Goal: Information Seeking & Learning: Learn about a topic

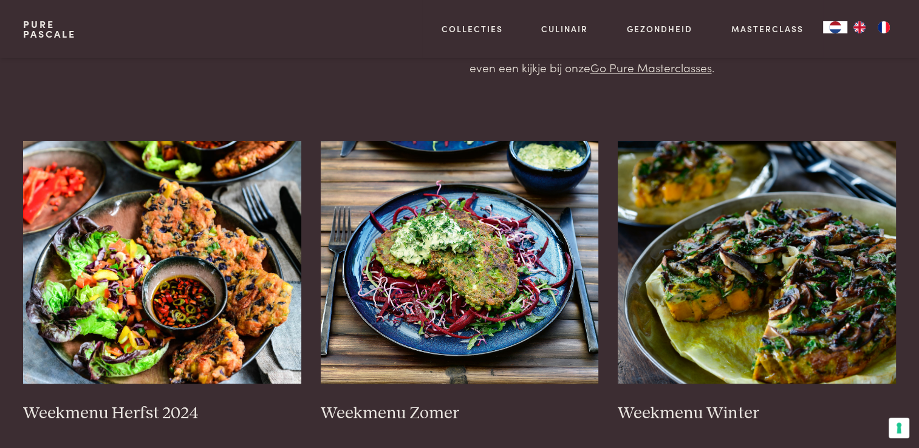
scroll to position [182, 0]
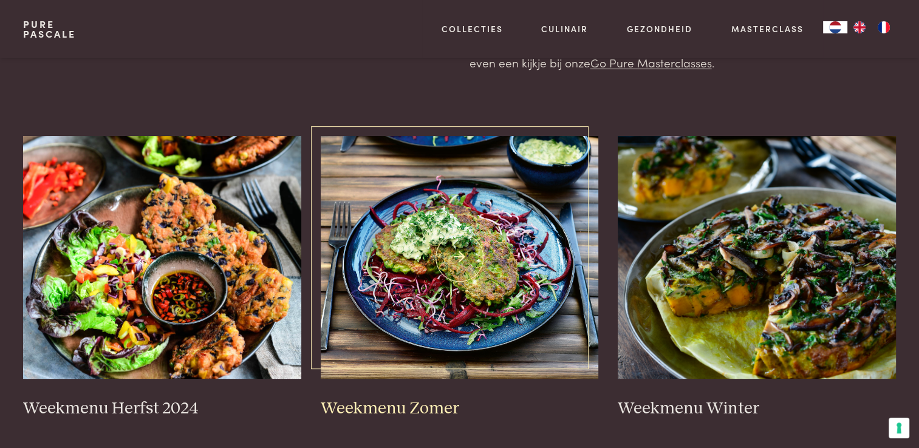
click at [488, 288] on img at bounding box center [460, 257] width 278 height 243
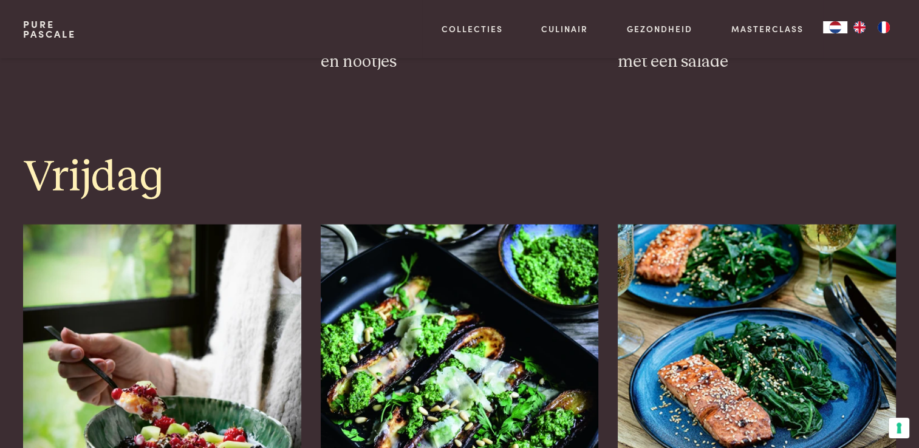
scroll to position [2733, 0]
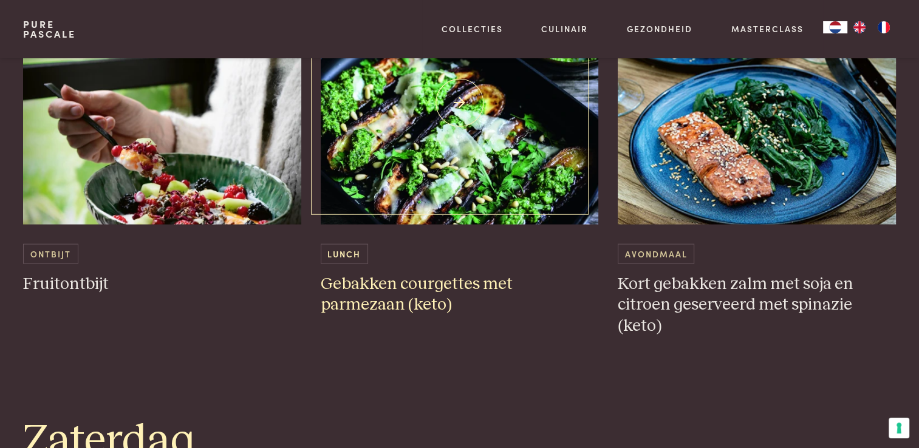
click at [400, 284] on h3 "Gebakken courgettes met parmezaan (keto)" at bounding box center [460, 295] width 278 height 42
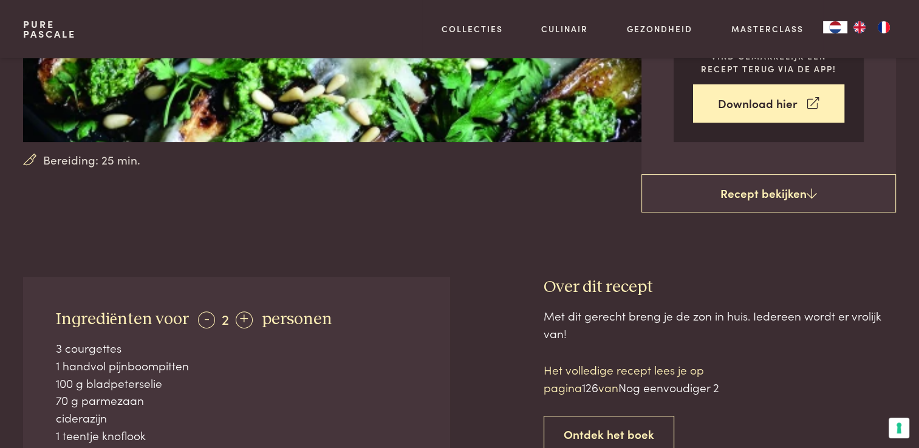
scroll to position [364, 0]
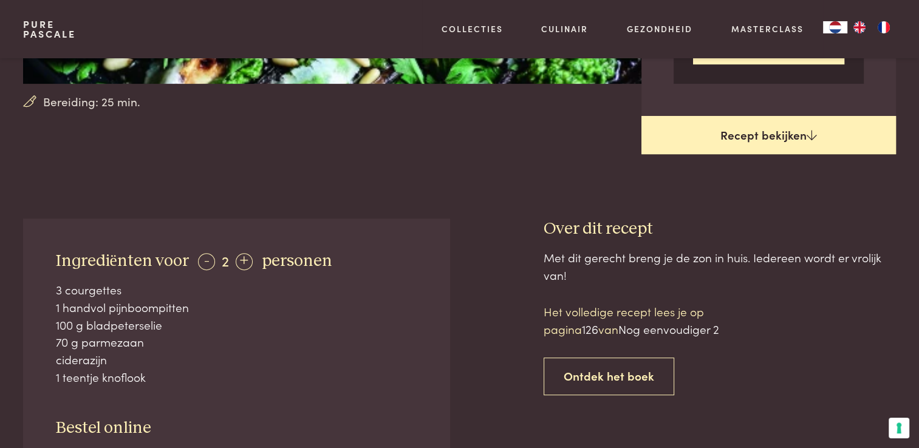
click at [802, 135] on link "Recept bekijken" at bounding box center [768, 135] width 254 height 39
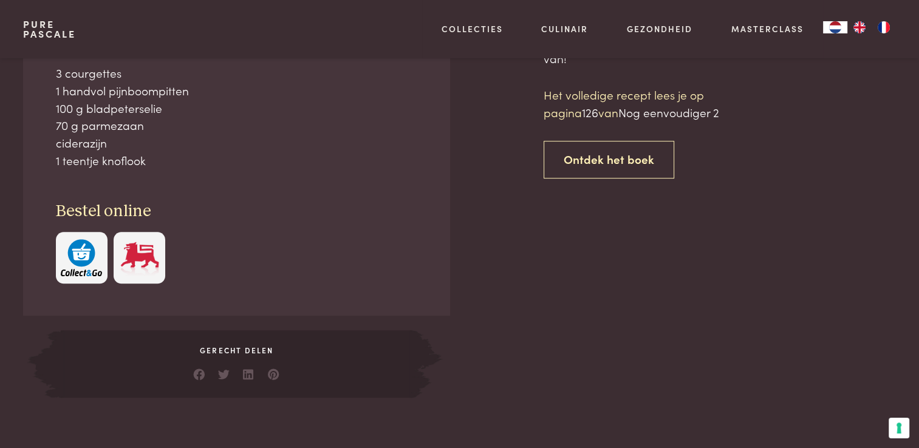
scroll to position [582, 0]
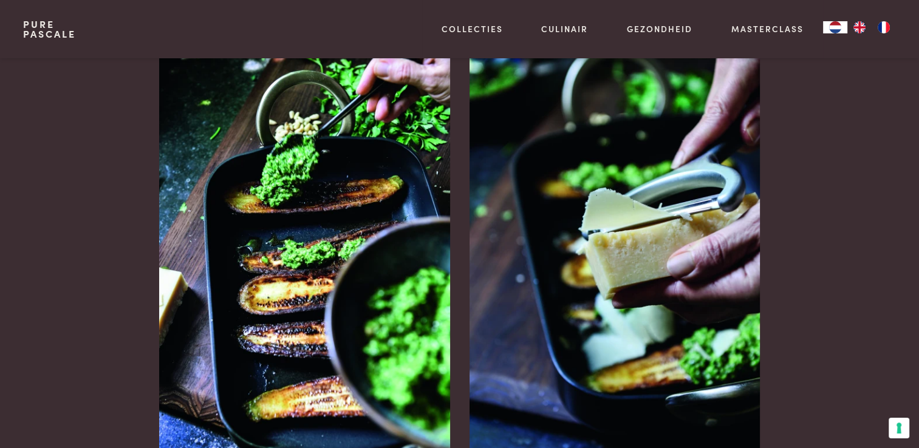
scroll to position [1128, 0]
